Goal: Information Seeking & Learning: Learn about a topic

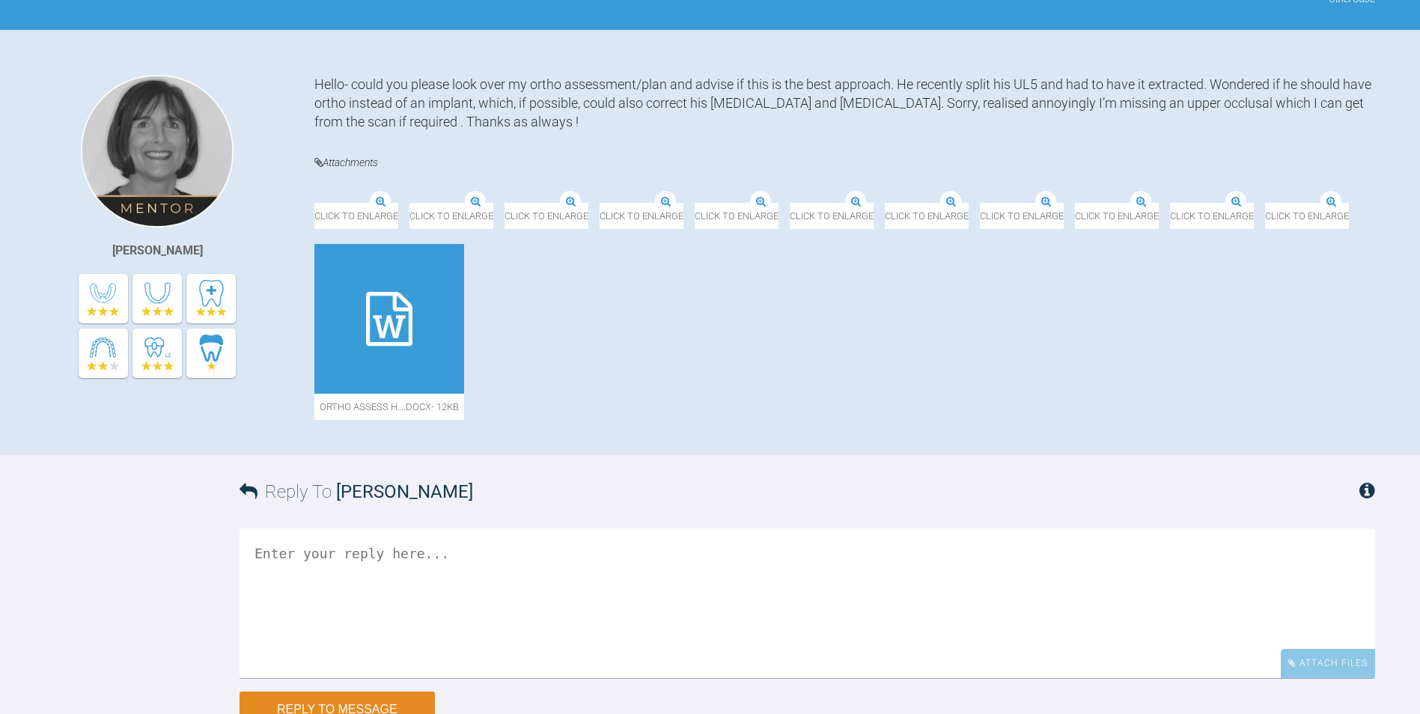
scroll to position [524, 0]
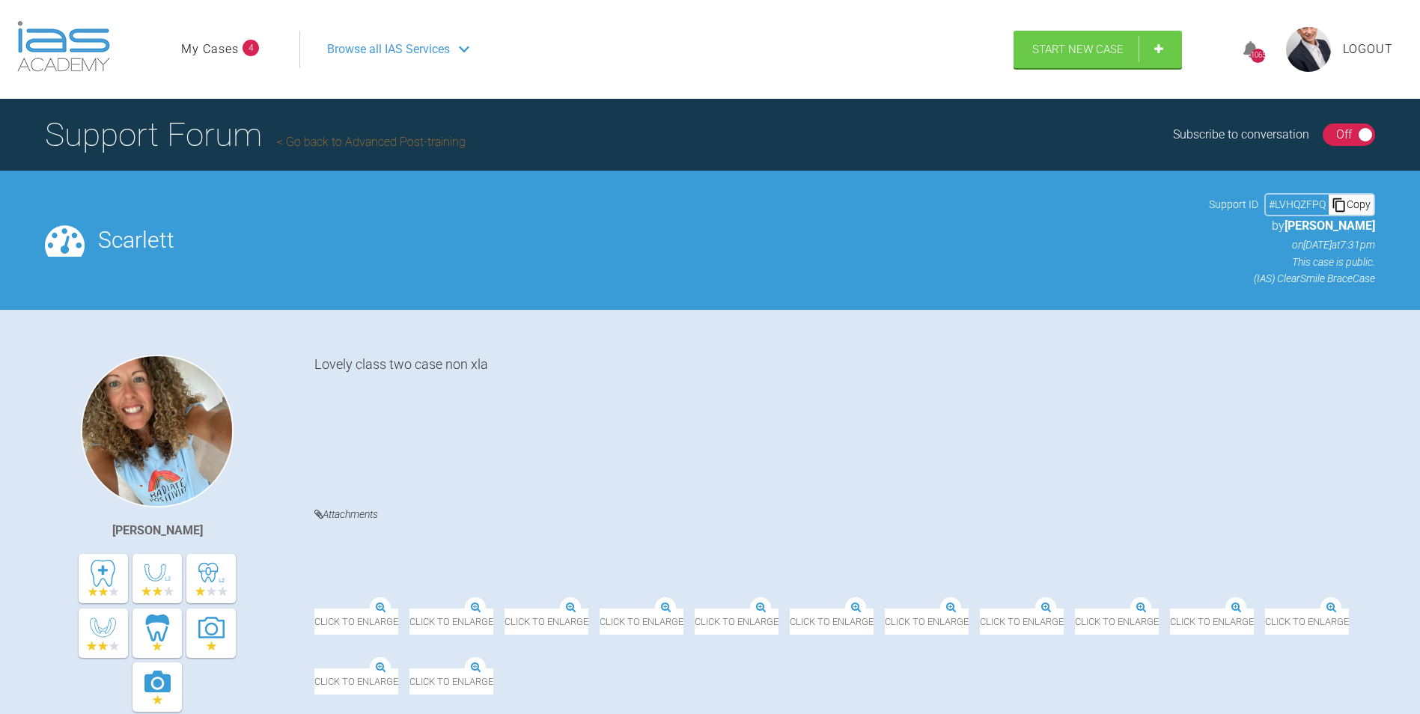
click at [683, 590] on div "Click to enlarge" at bounding box center [641, 612] width 84 height 45
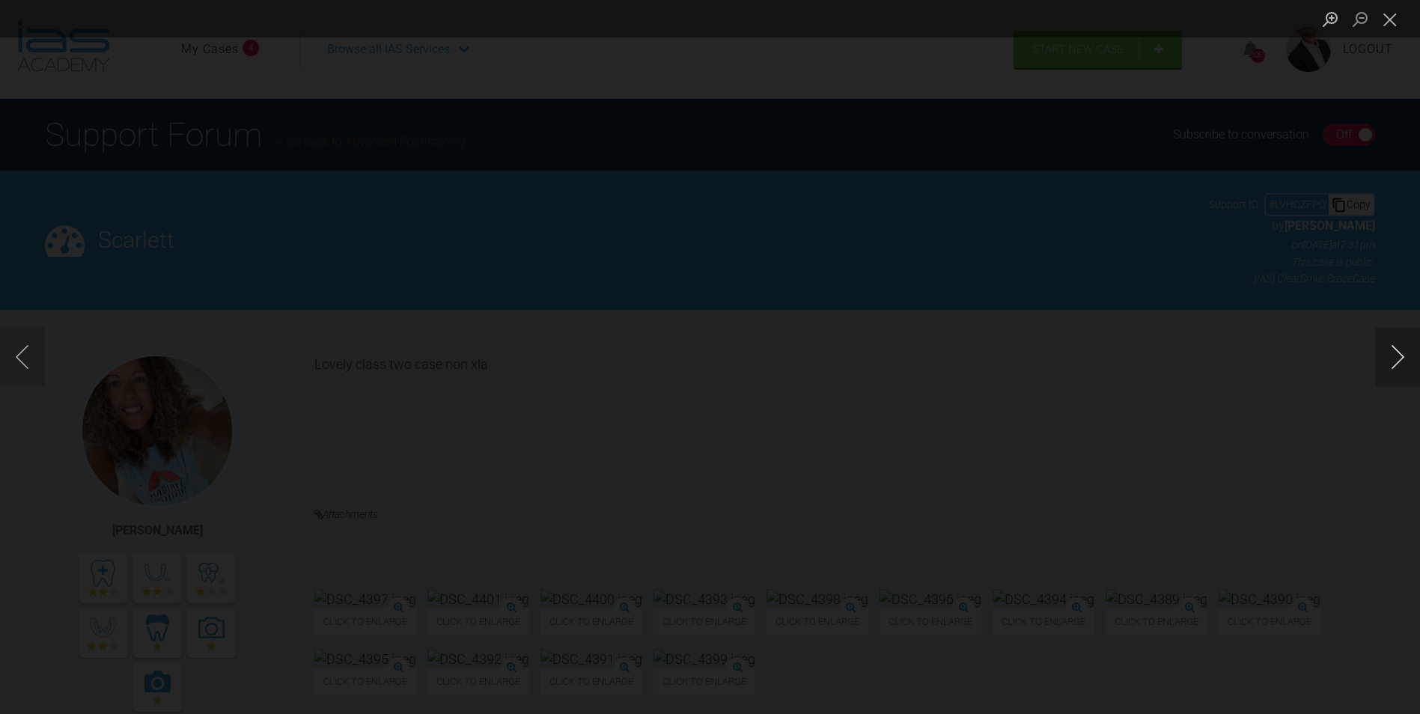
click at [1394, 361] on button "Next image" at bounding box center [1397, 357] width 45 height 60
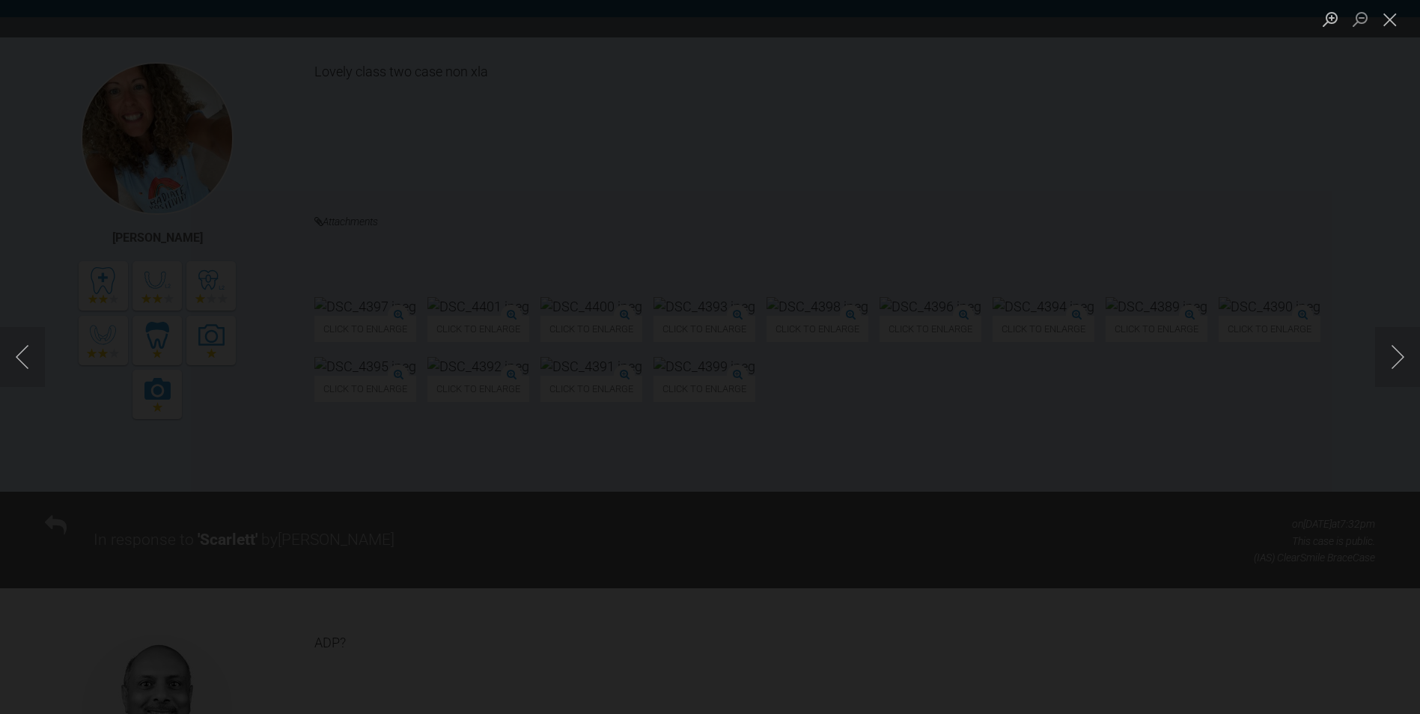
scroll to position [299, 0]
click at [1394, 360] on button "Next image" at bounding box center [1397, 357] width 45 height 60
click at [1395, 360] on button "Next image" at bounding box center [1397, 357] width 45 height 60
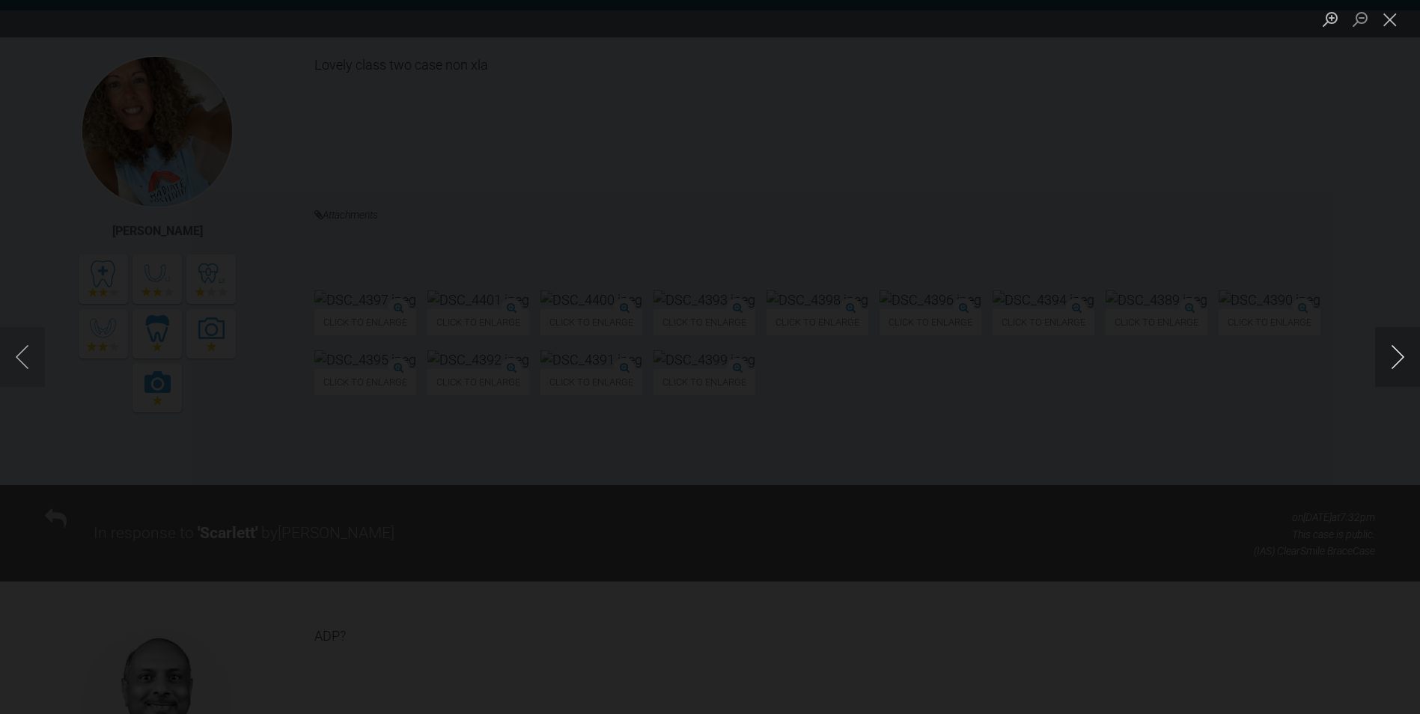
click at [1397, 360] on button "Next image" at bounding box center [1397, 357] width 45 height 60
click at [1391, 16] on button "Close lightbox" at bounding box center [1390, 19] width 30 height 26
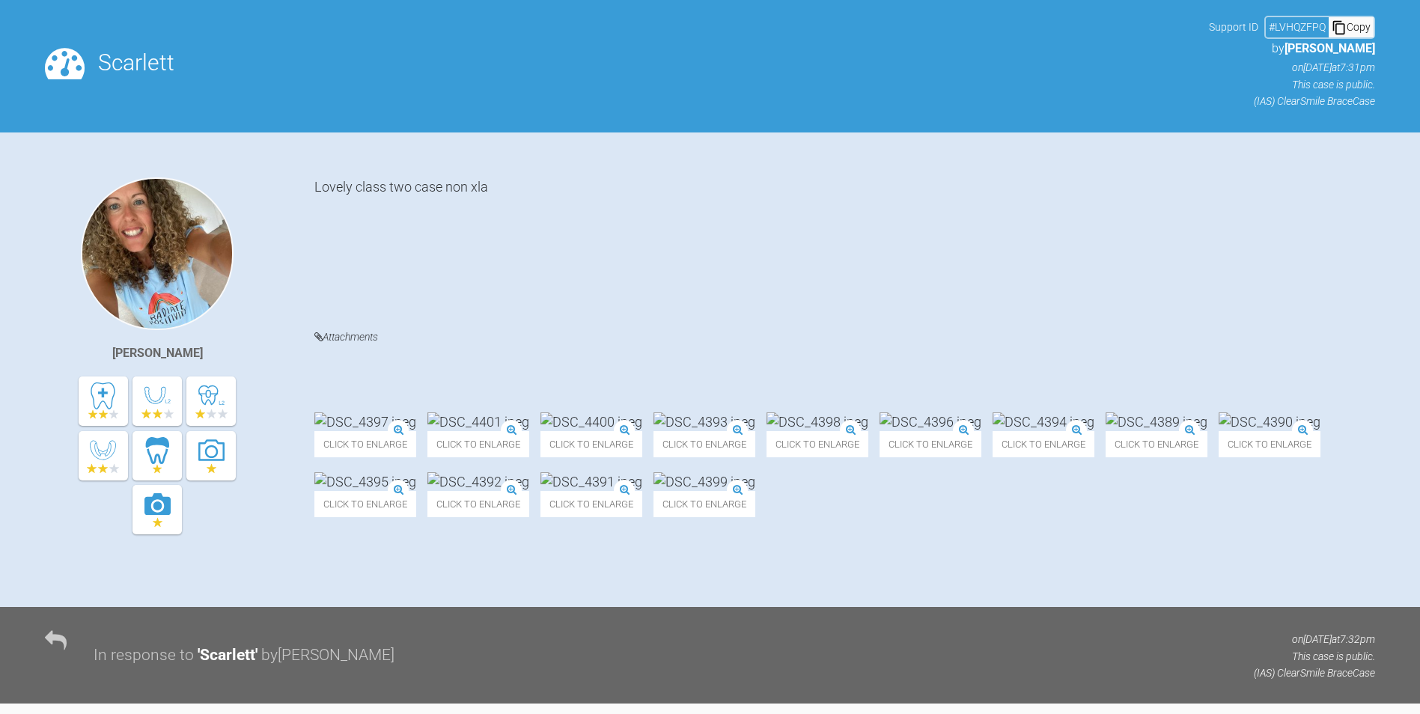
scroll to position [22, 0]
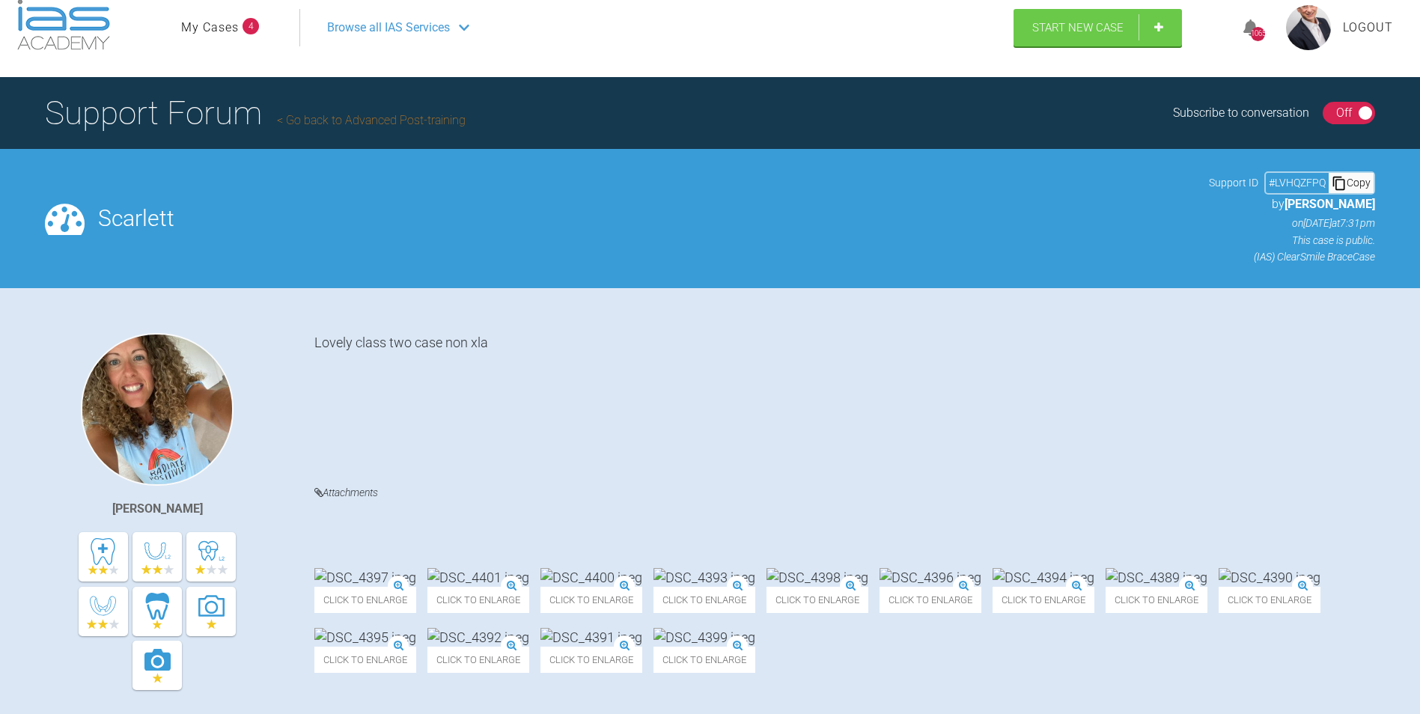
click at [140, 421] on img at bounding box center [157, 409] width 153 height 153
